Goal: Transaction & Acquisition: Purchase product/service

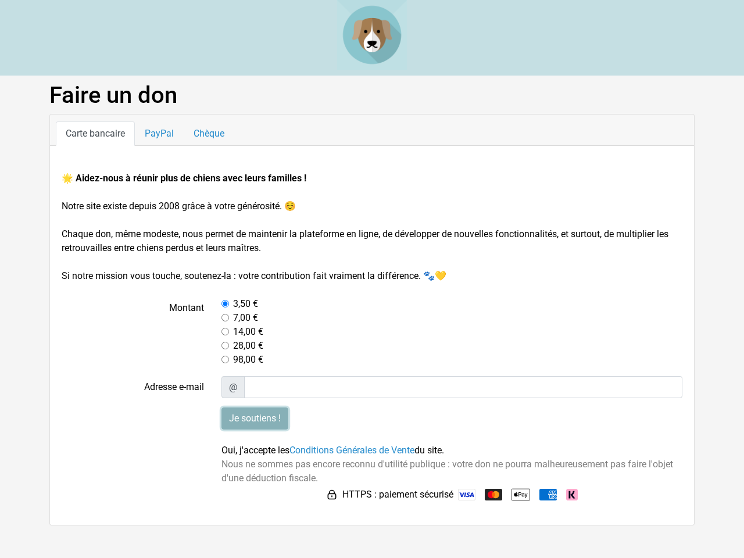
click at [255, 419] on input "Je soutiens !" at bounding box center [254, 419] width 67 height 22
